Goal: Information Seeking & Learning: Learn about a topic

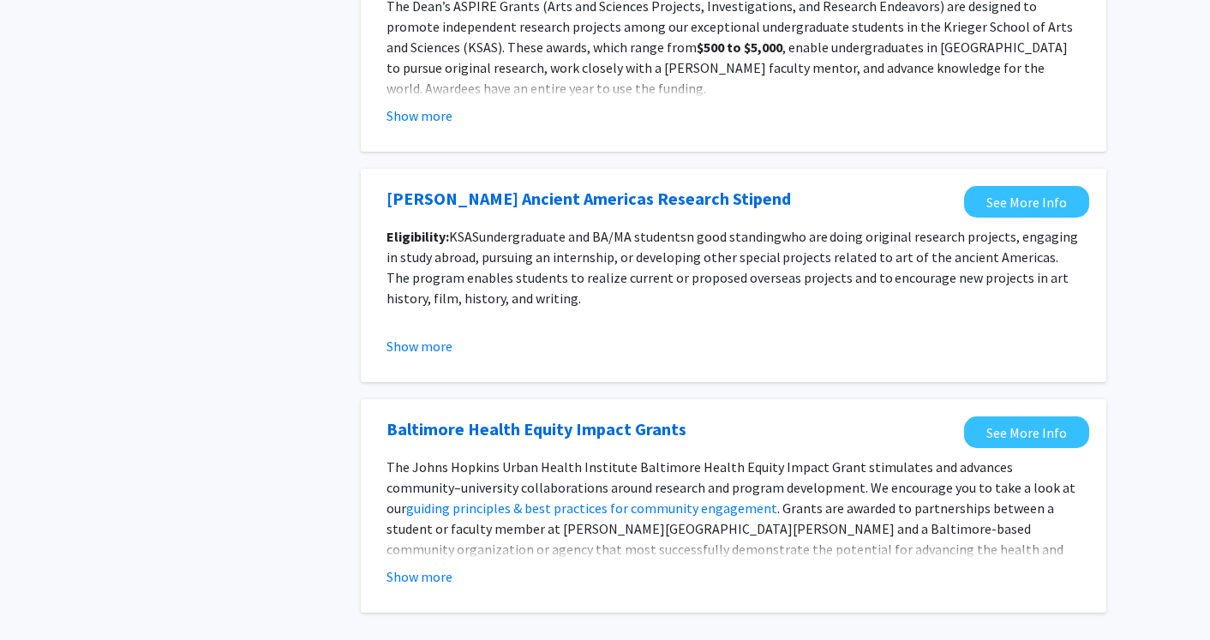
scroll to position [1932, 0]
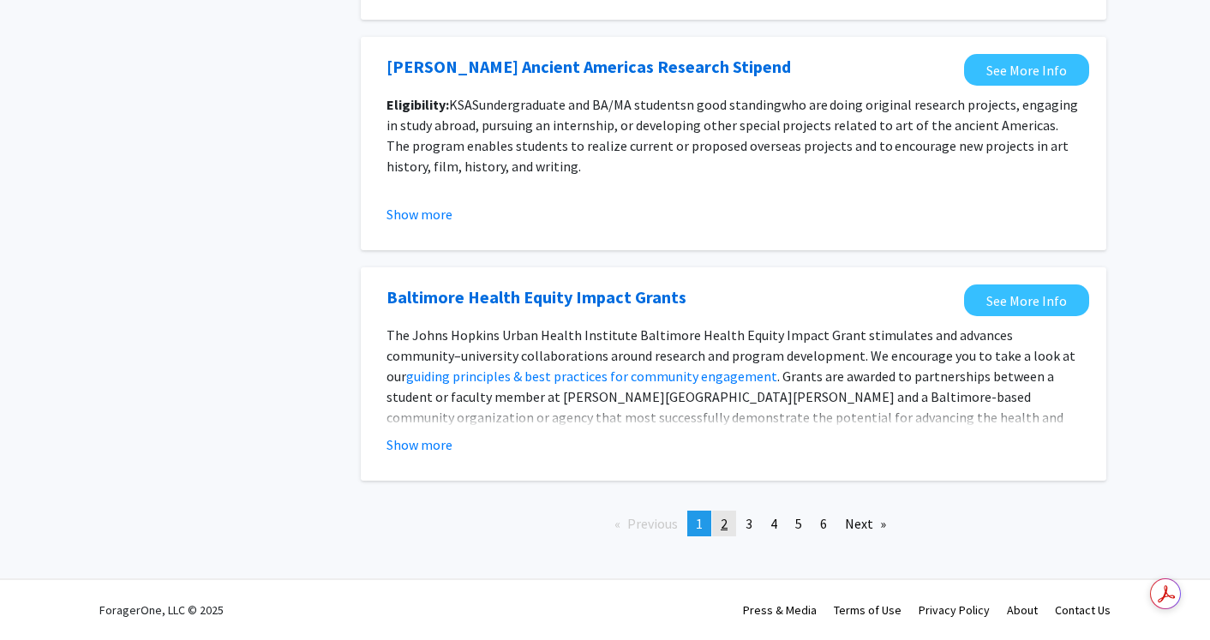
click at [729, 531] on link "page 2" at bounding box center [724, 524] width 24 height 26
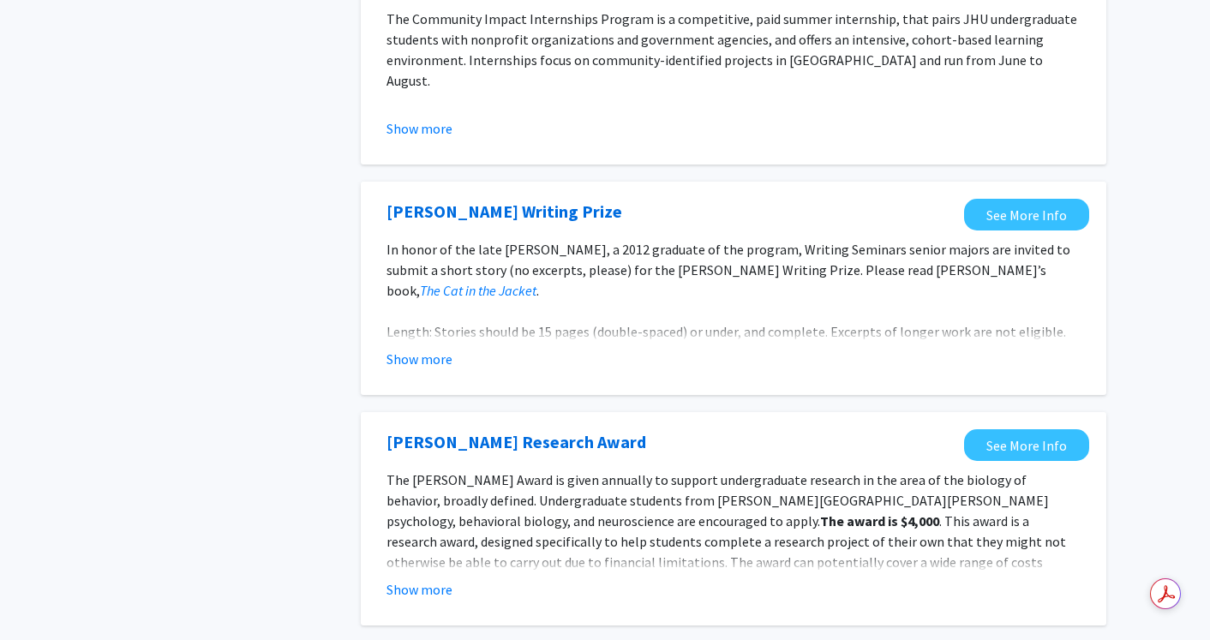
scroll to position [1623, 0]
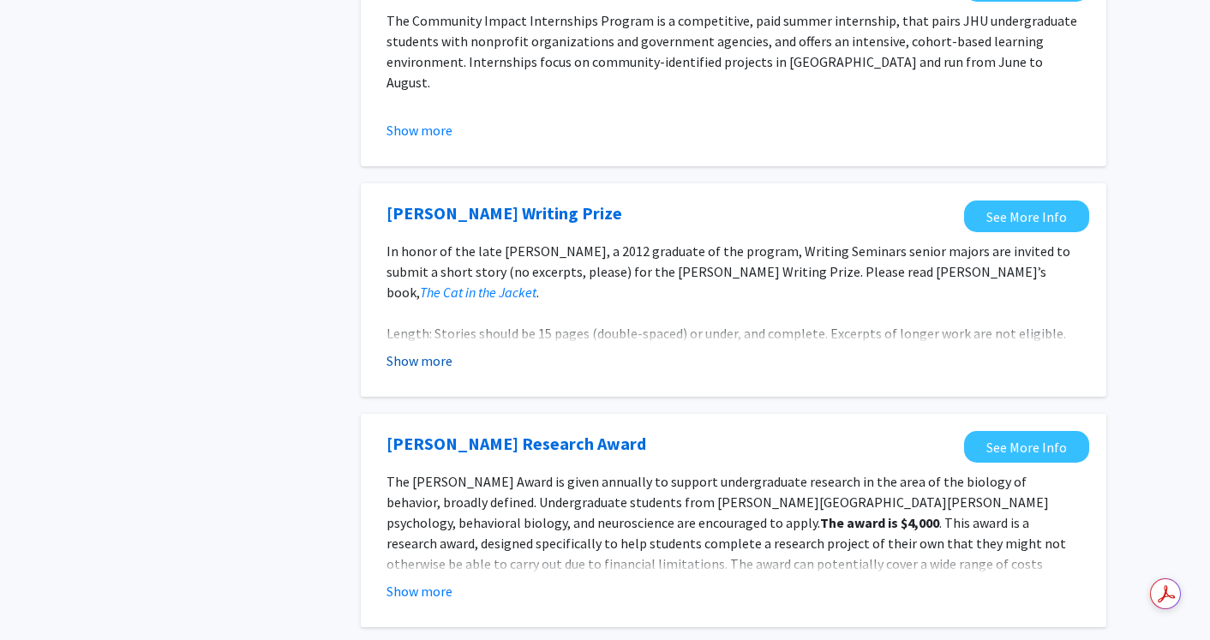
click at [421, 364] on button "Show more" at bounding box center [419, 361] width 66 height 21
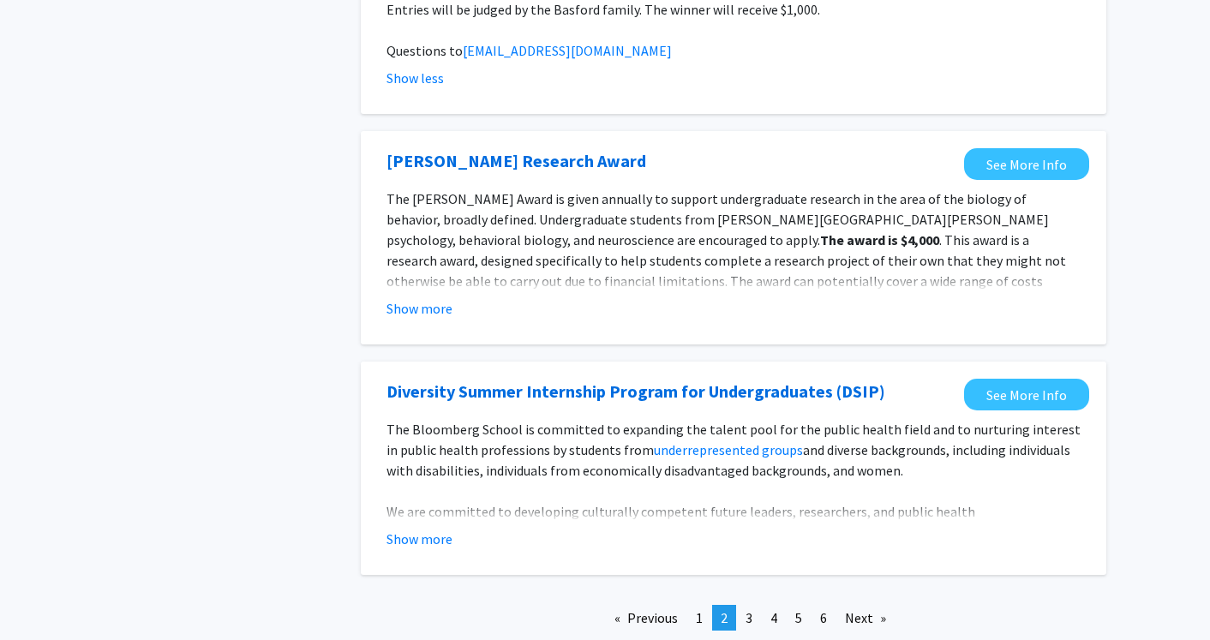
scroll to position [2082, 0]
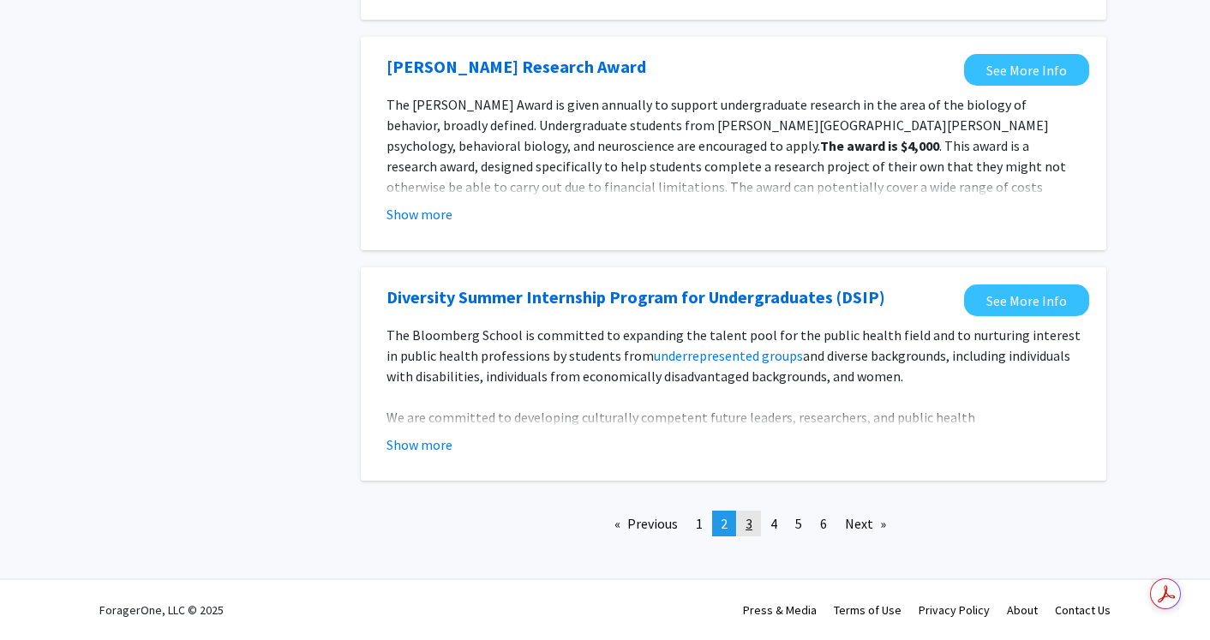
click at [755, 523] on link "page 3" at bounding box center [749, 524] width 24 height 26
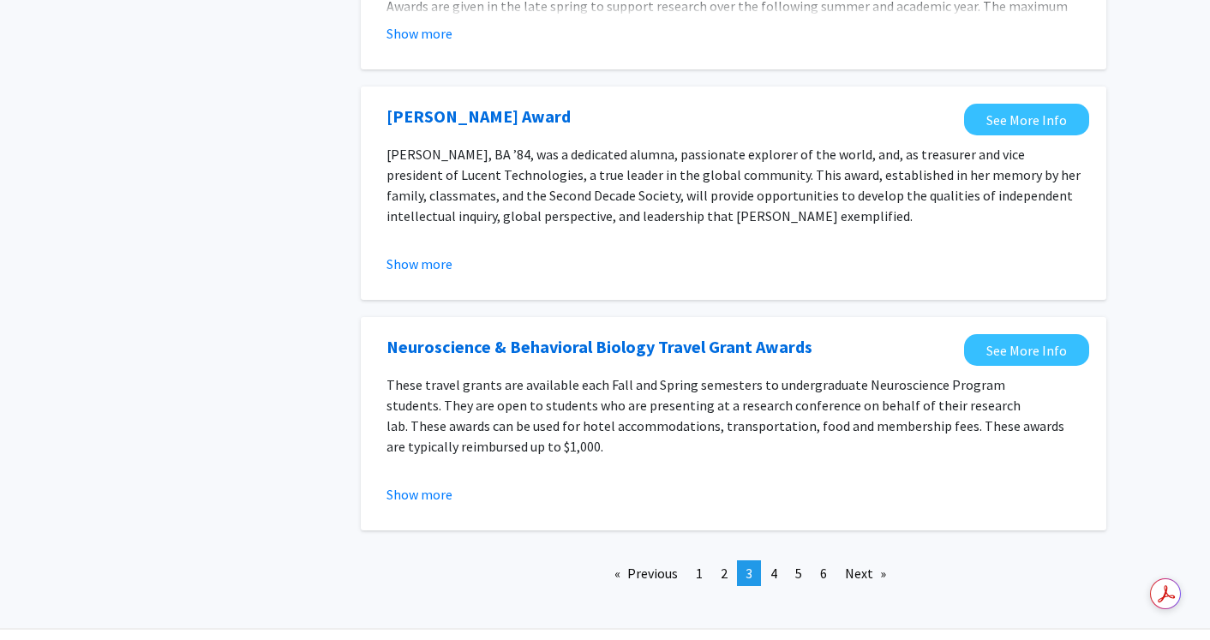
scroll to position [1953, 0]
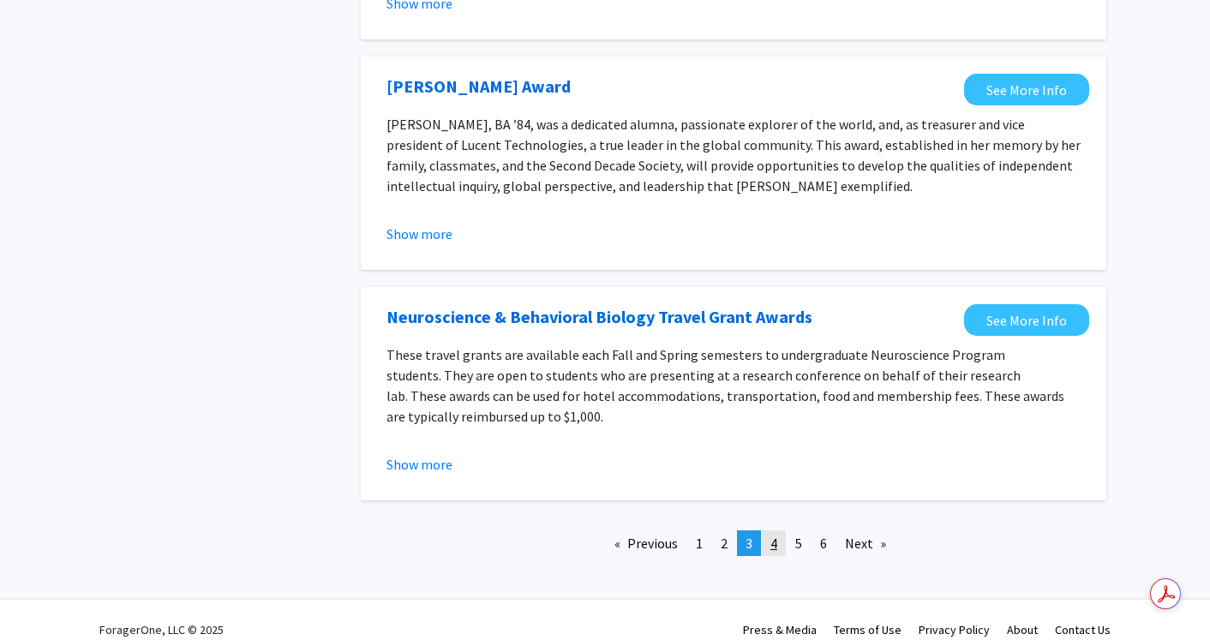
click at [776, 535] on span "4" at bounding box center [773, 543] width 7 height 17
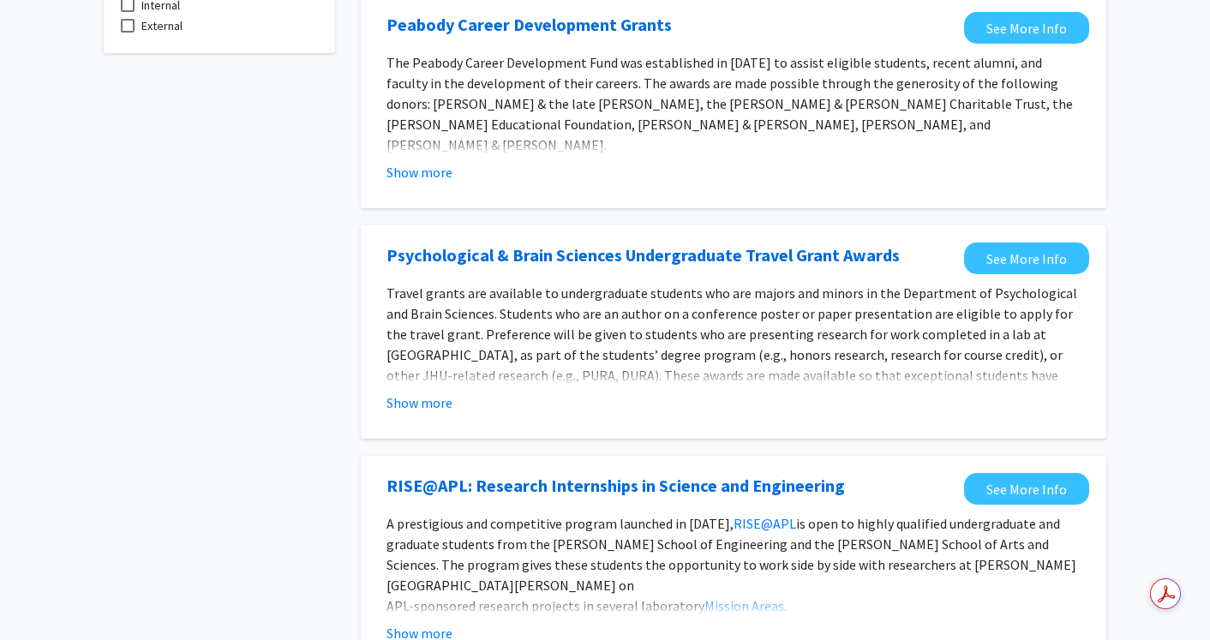
scroll to position [181, 0]
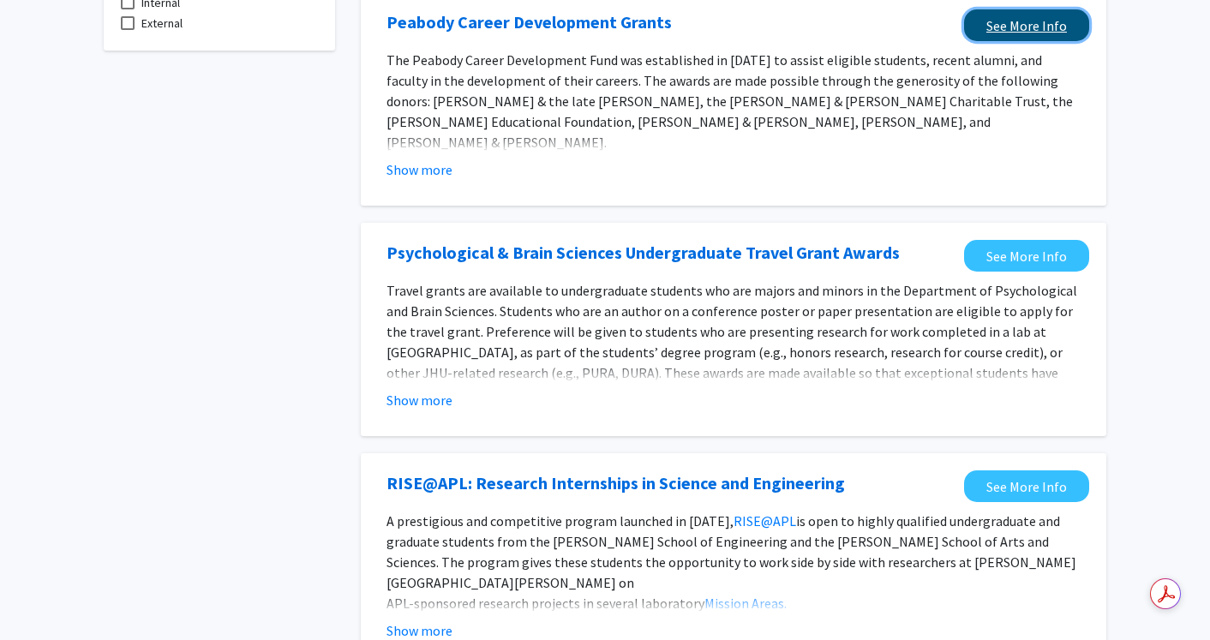
click at [1056, 16] on link "See More Info" at bounding box center [1026, 25] width 125 height 32
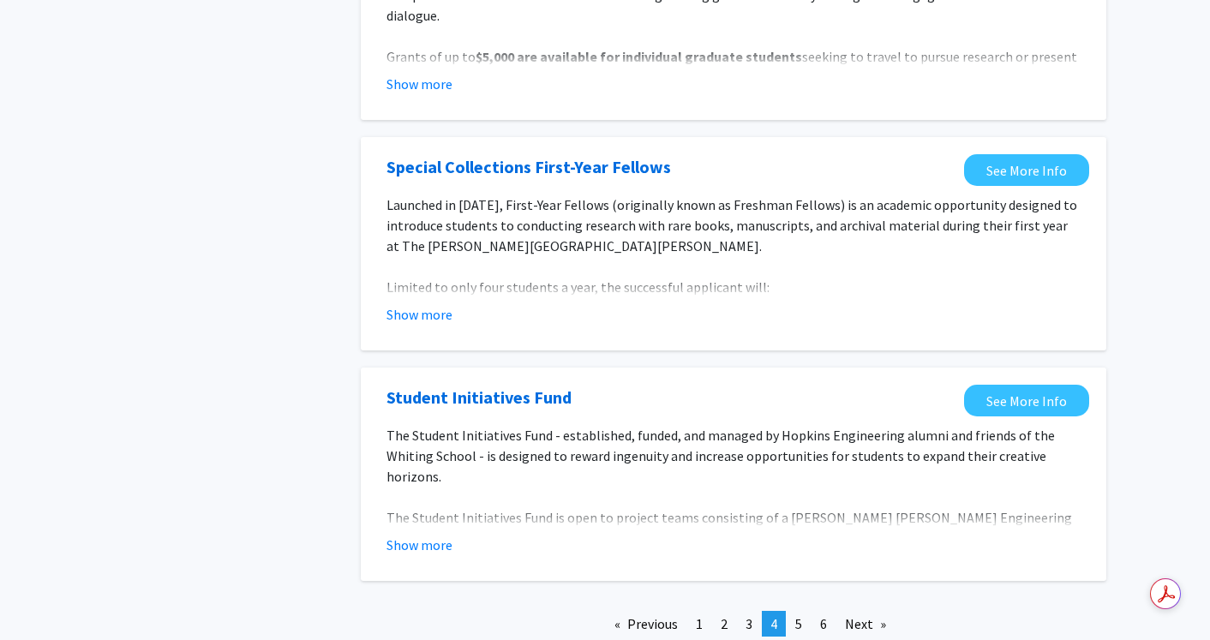
scroll to position [1953, 0]
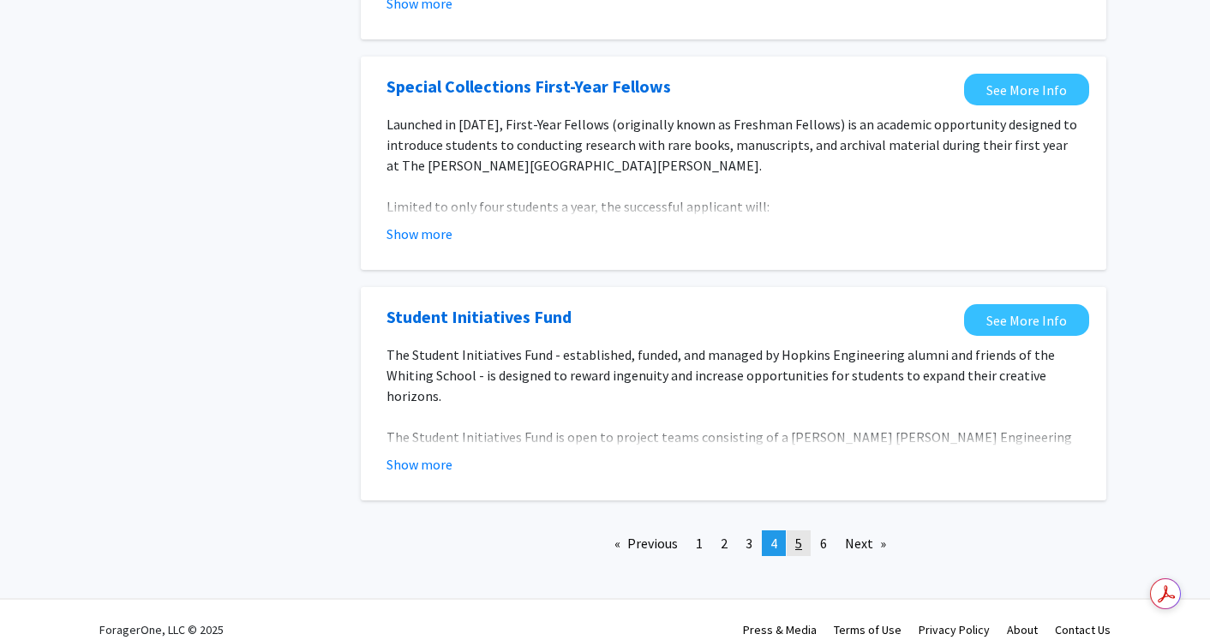
click at [801, 535] on span "5" at bounding box center [798, 543] width 7 height 17
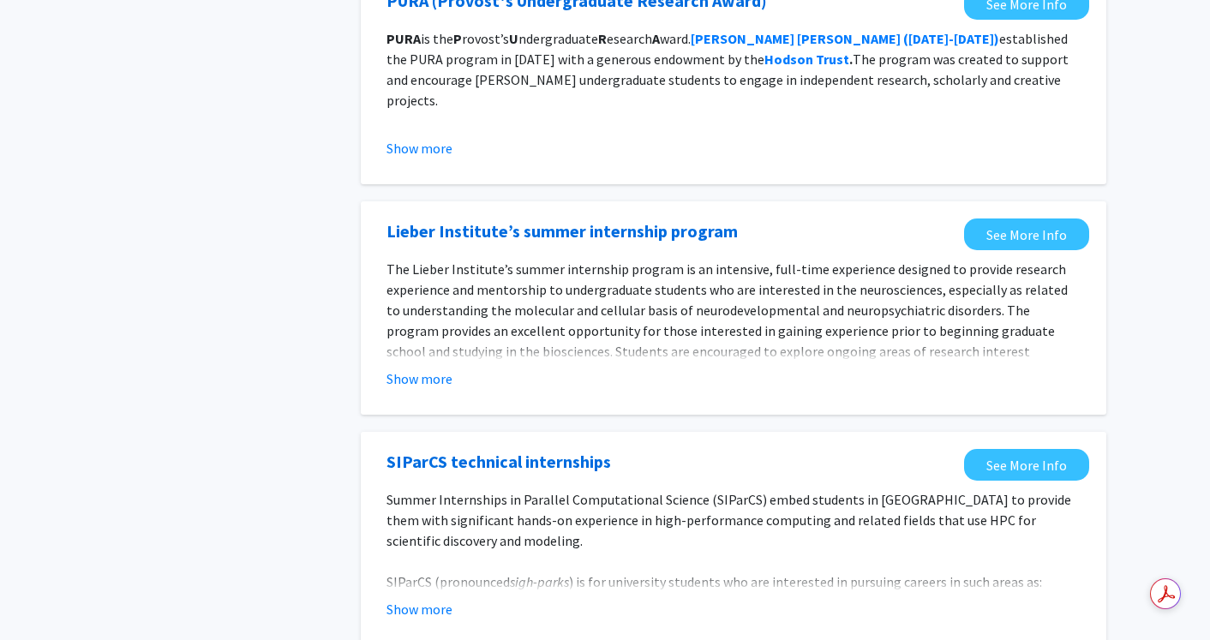
scroll to position [1932, 0]
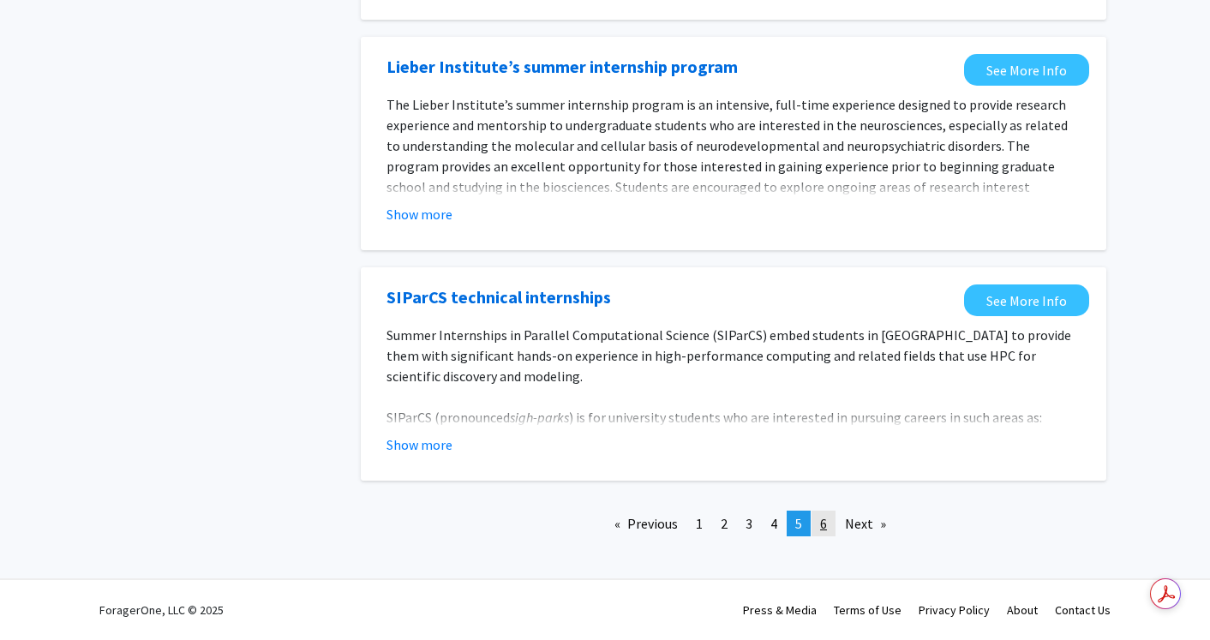
click at [830, 518] on link "page 6" at bounding box center [824, 524] width 24 height 26
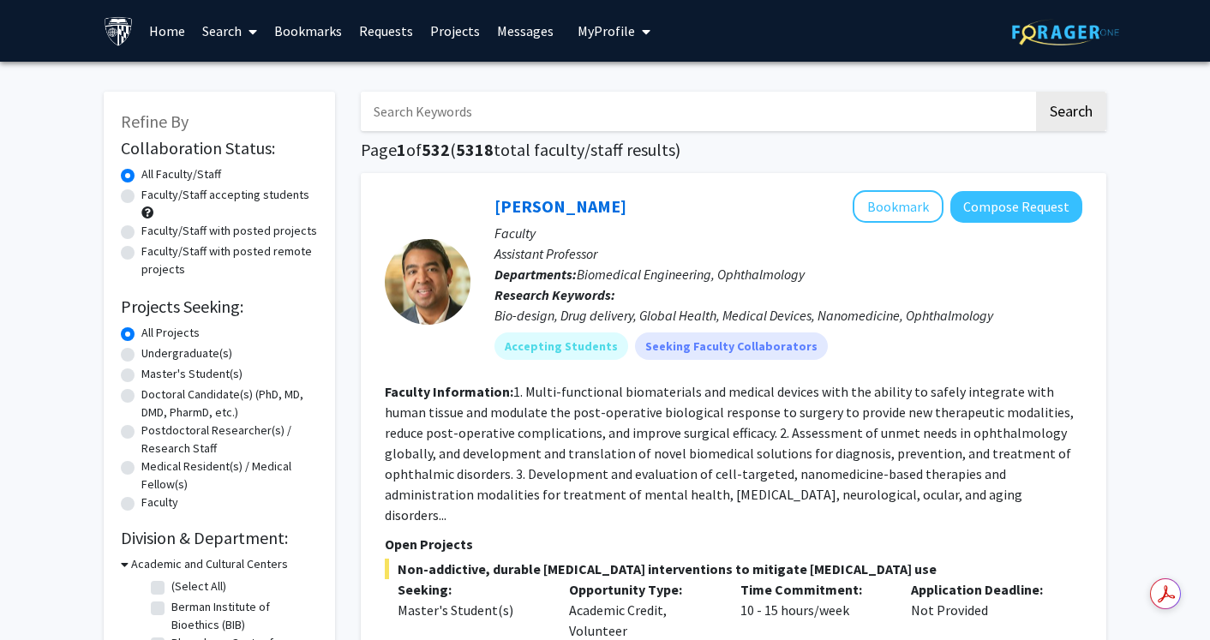
click at [165, 253] on label "Faculty/Staff with posted remote projects" at bounding box center [229, 261] width 177 height 36
click at [153, 253] on input "Faculty/Staff with posted remote projects" at bounding box center [146, 248] width 11 height 11
radio input "true"
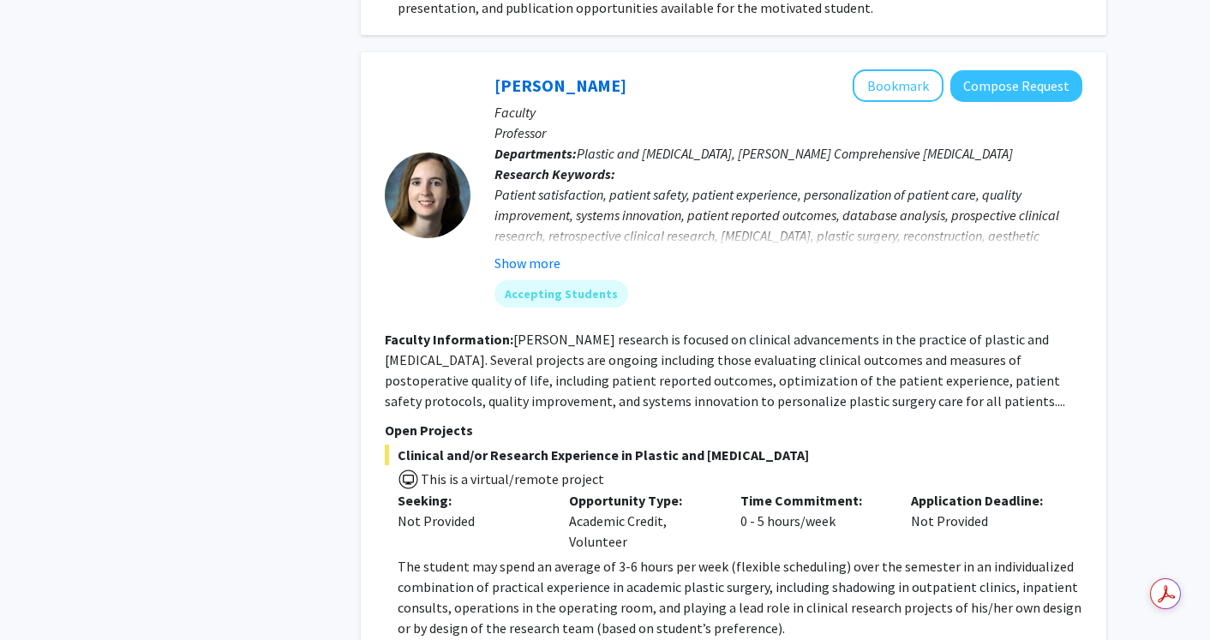
scroll to position [6722, 0]
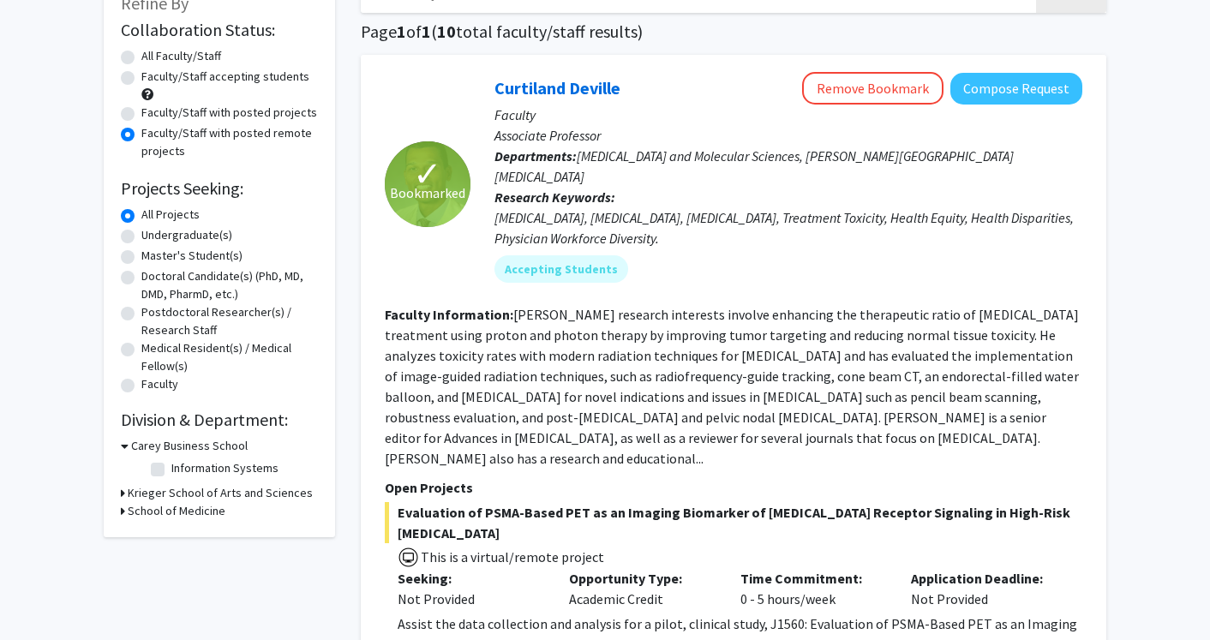
scroll to position [0, 0]
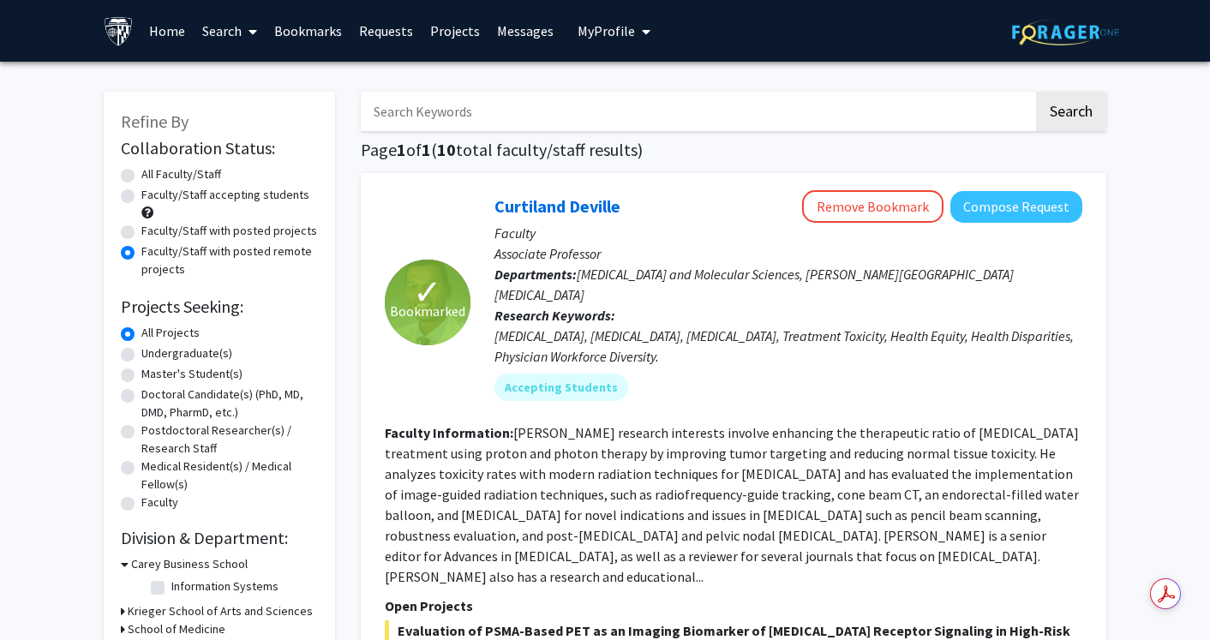
click at [184, 223] on label "Faculty/Staff with posted projects" at bounding box center [229, 231] width 176 height 18
click at [153, 223] on input "Faculty/Staff with posted projects" at bounding box center [146, 227] width 11 height 11
radio input "true"
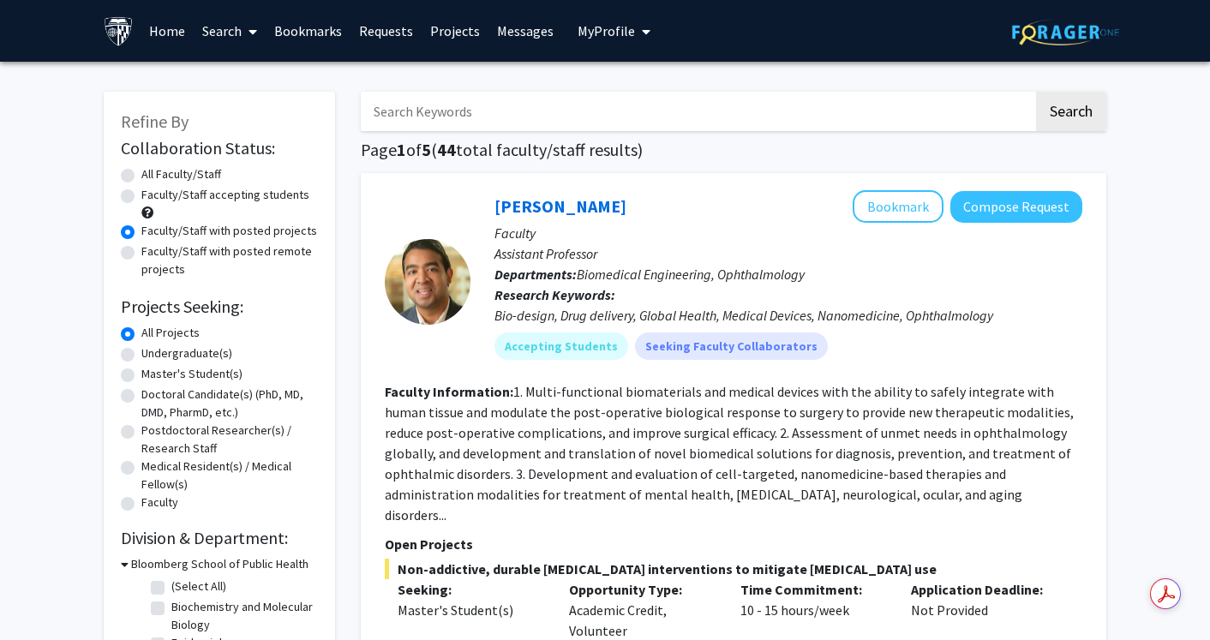
click at [398, 96] on input "Search Keywords" at bounding box center [697, 111] width 673 height 39
type input "alzheimer"
click at [1069, 116] on button "Search" at bounding box center [1071, 111] width 70 height 39
radio input "true"
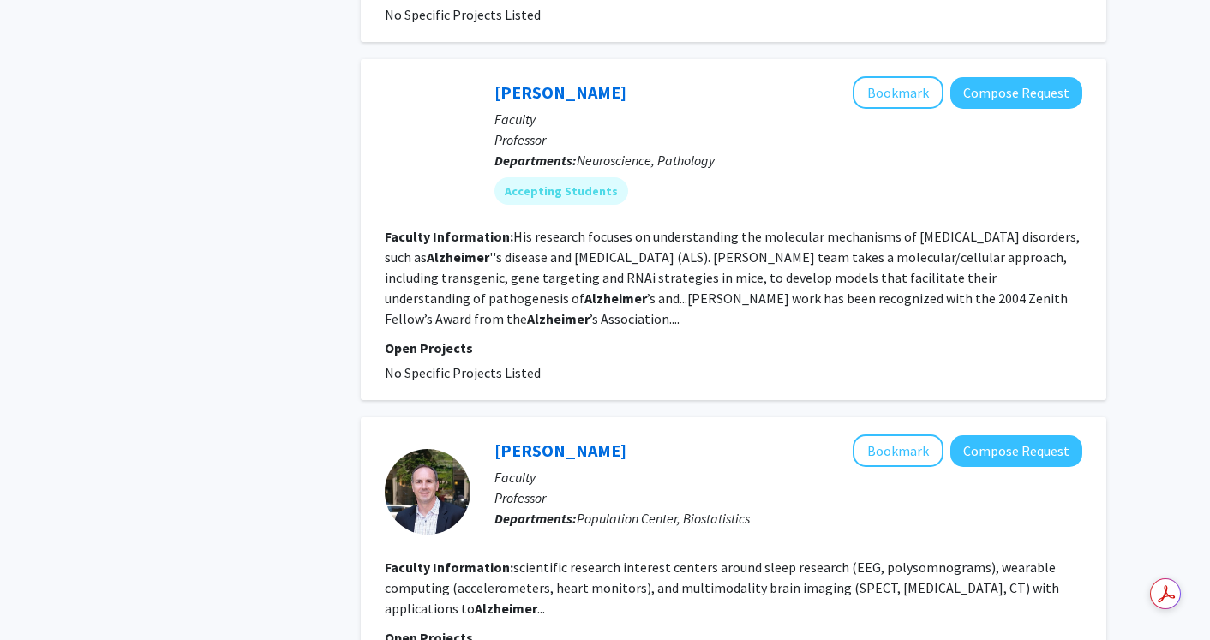
scroll to position [1524, 0]
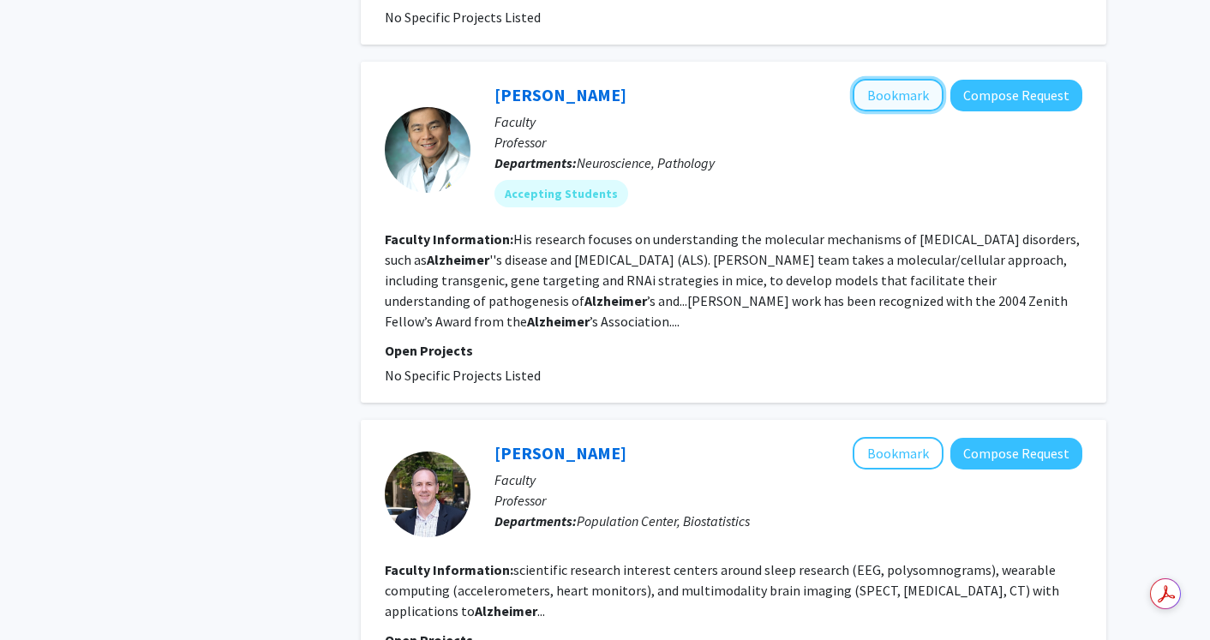
click at [890, 98] on button "Bookmark" at bounding box center [898, 95] width 91 height 33
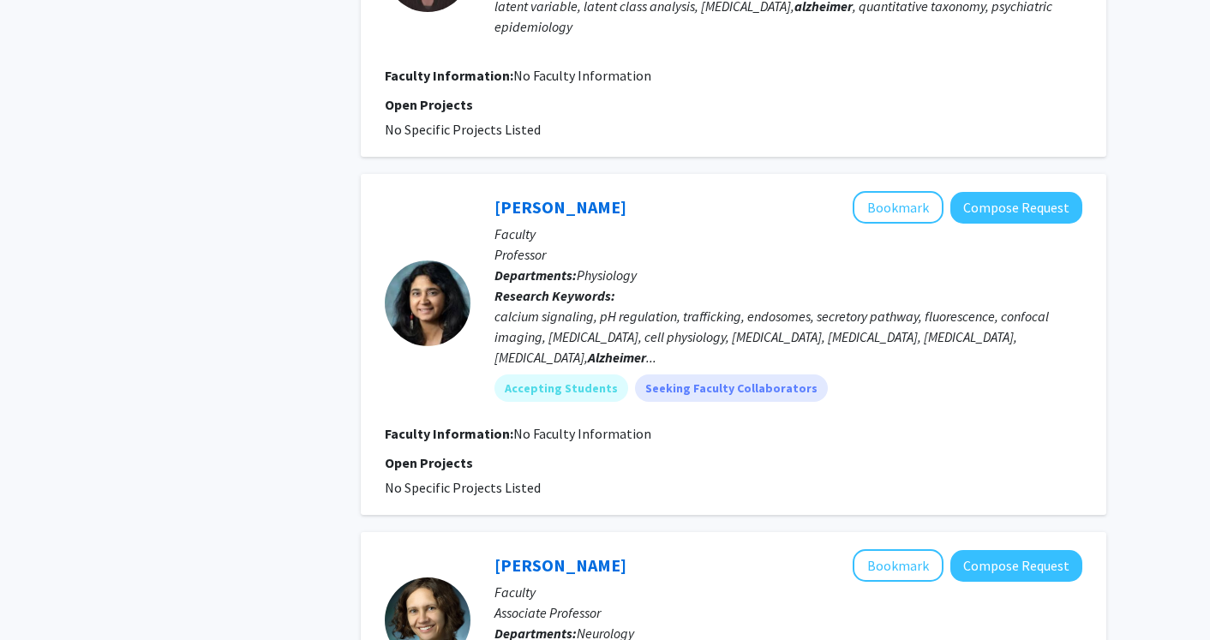
scroll to position [2771, 0]
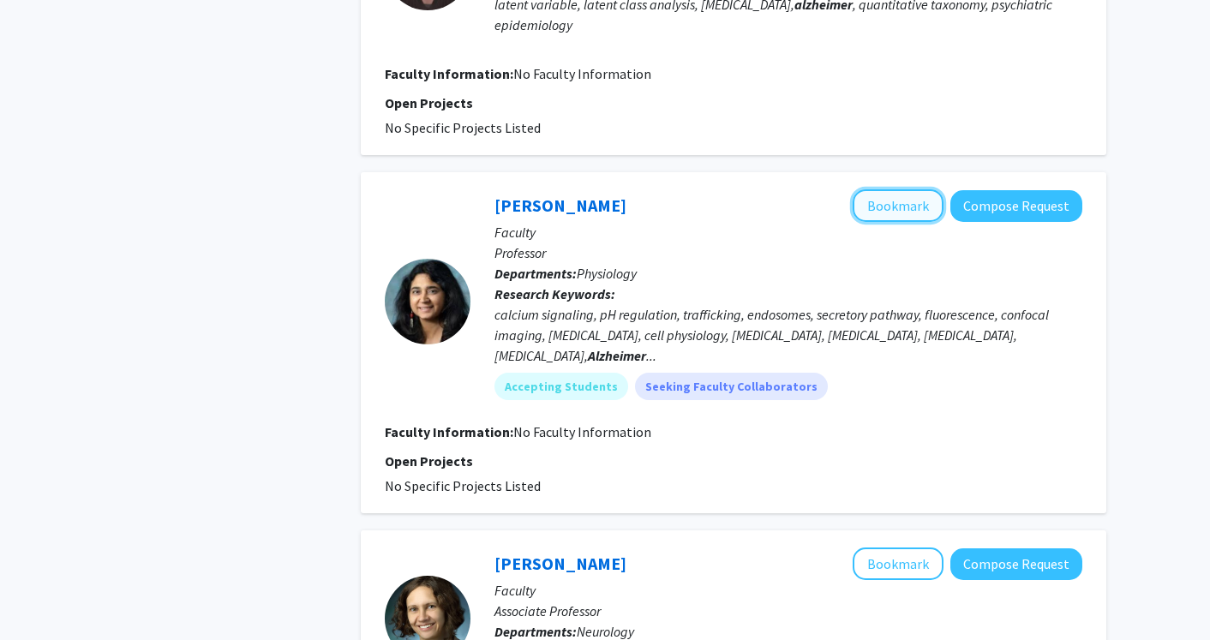
click at [888, 202] on button "Bookmark" at bounding box center [898, 205] width 91 height 33
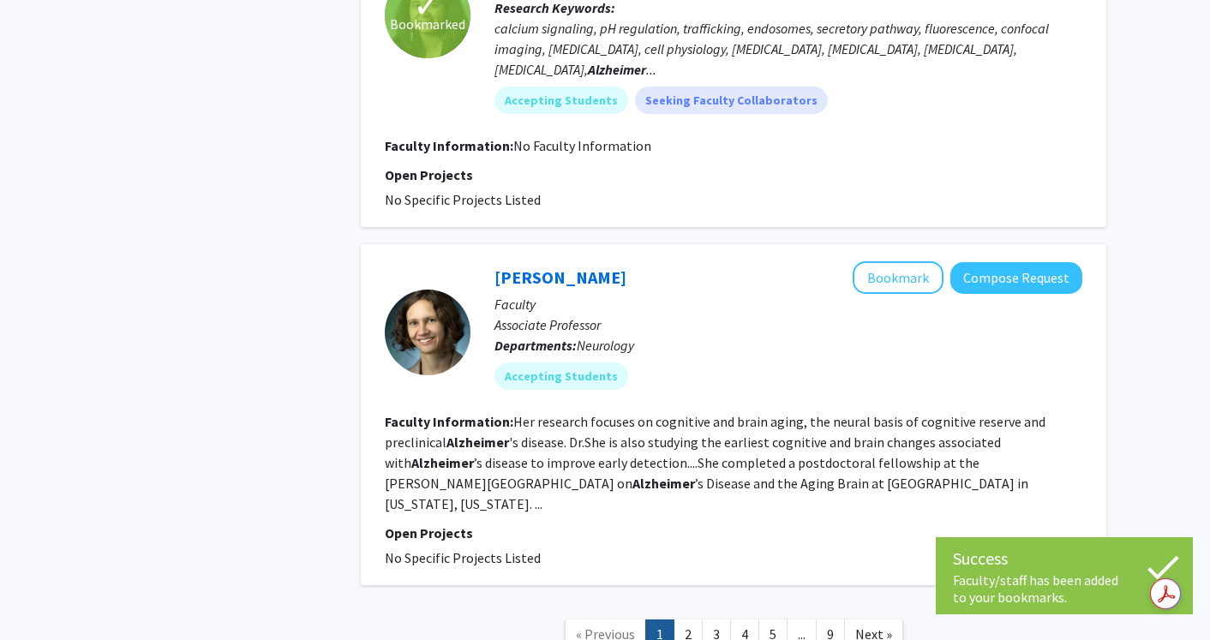
scroll to position [3171, 0]
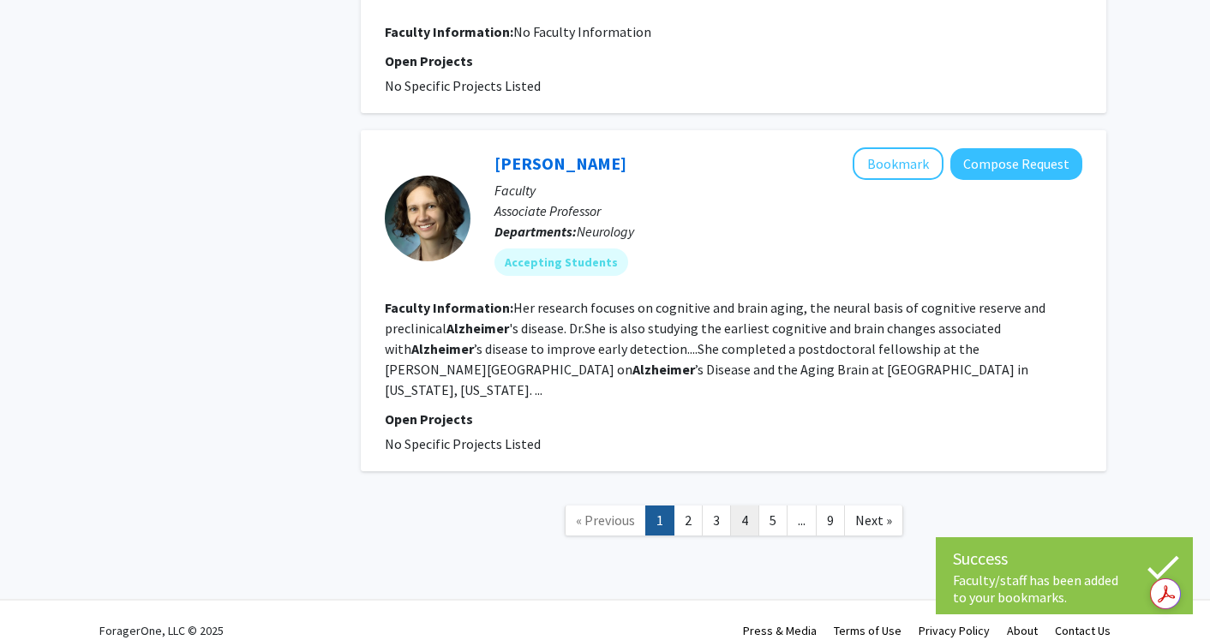
click at [742, 506] on link "4" at bounding box center [744, 521] width 29 height 30
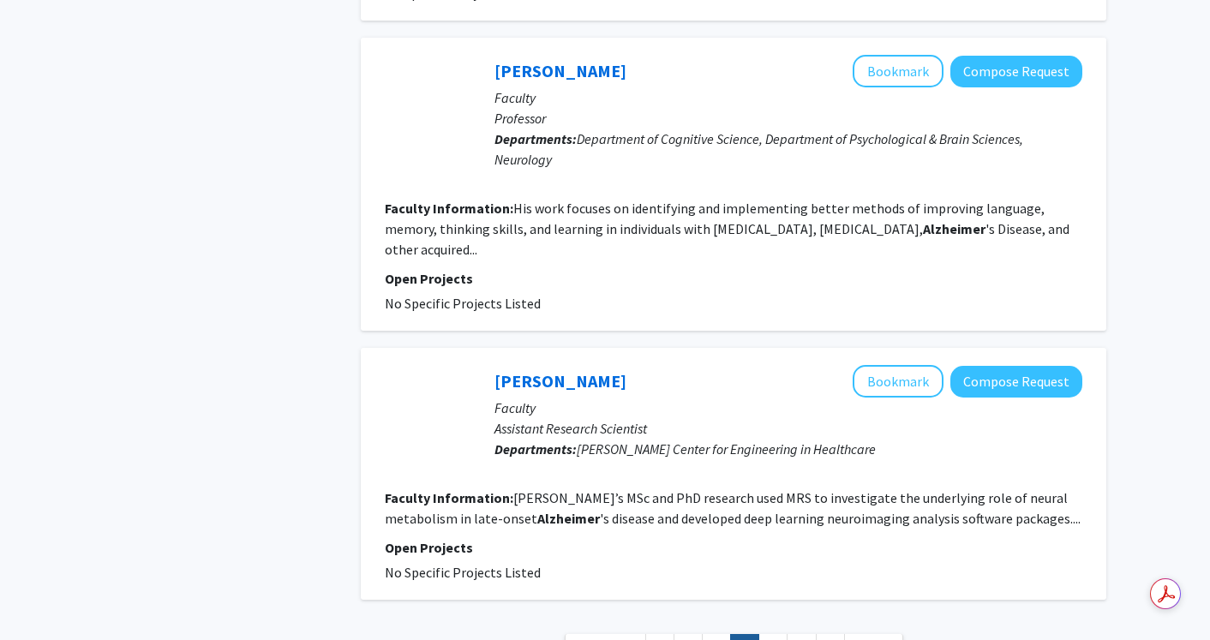
scroll to position [2737, 0]
